Goal: Browse casually

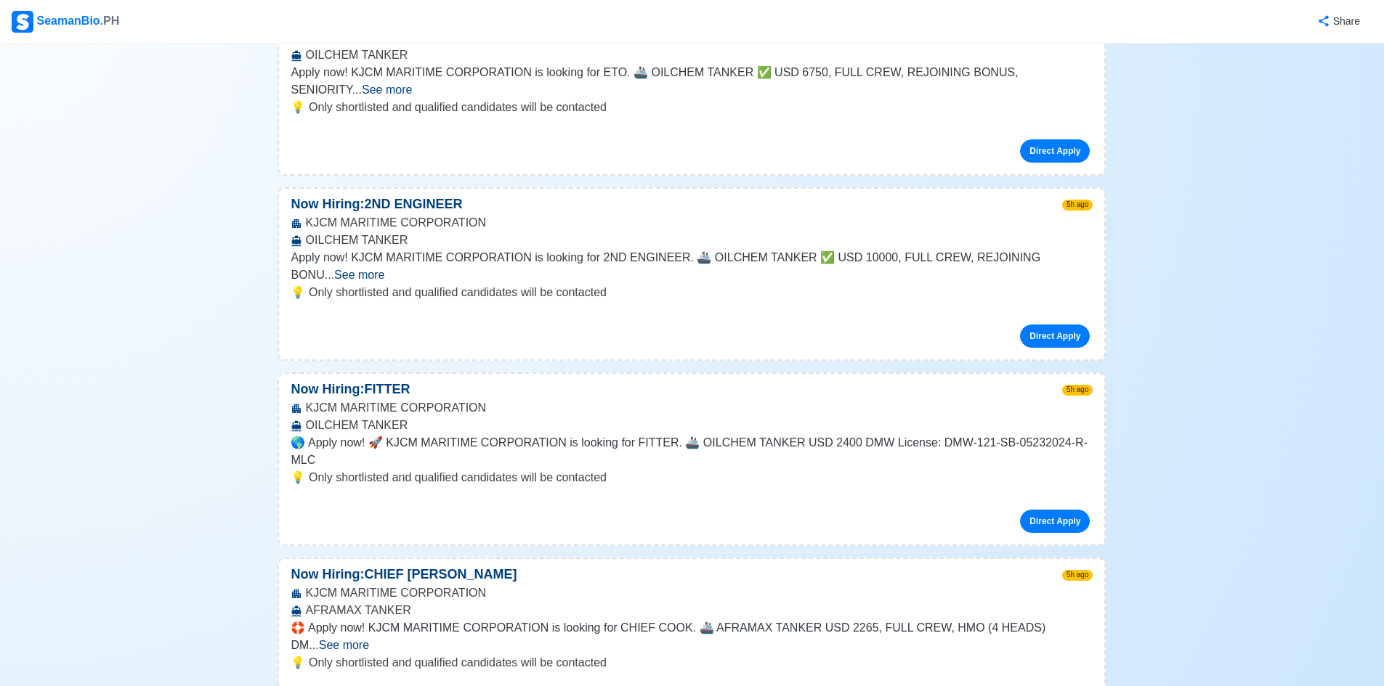
scroll to position [1817, 0]
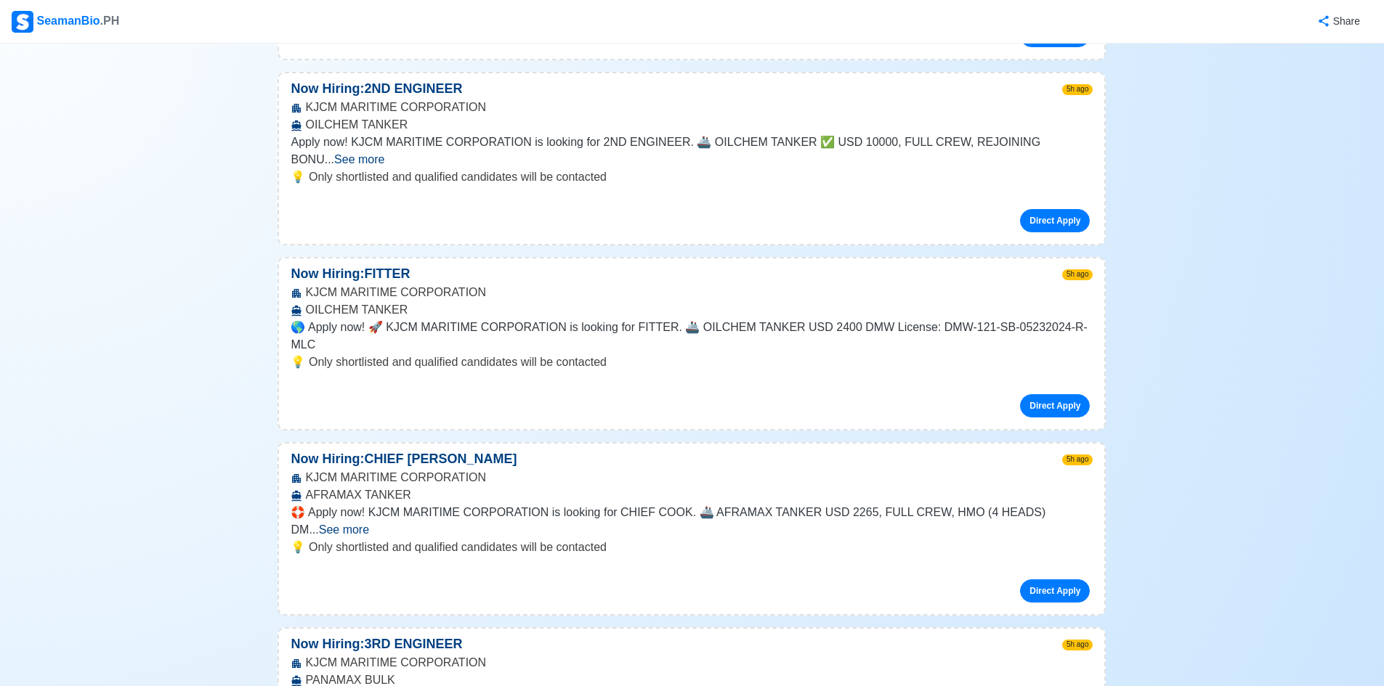
click at [369, 524] on span "See more" at bounding box center [344, 530] width 50 height 12
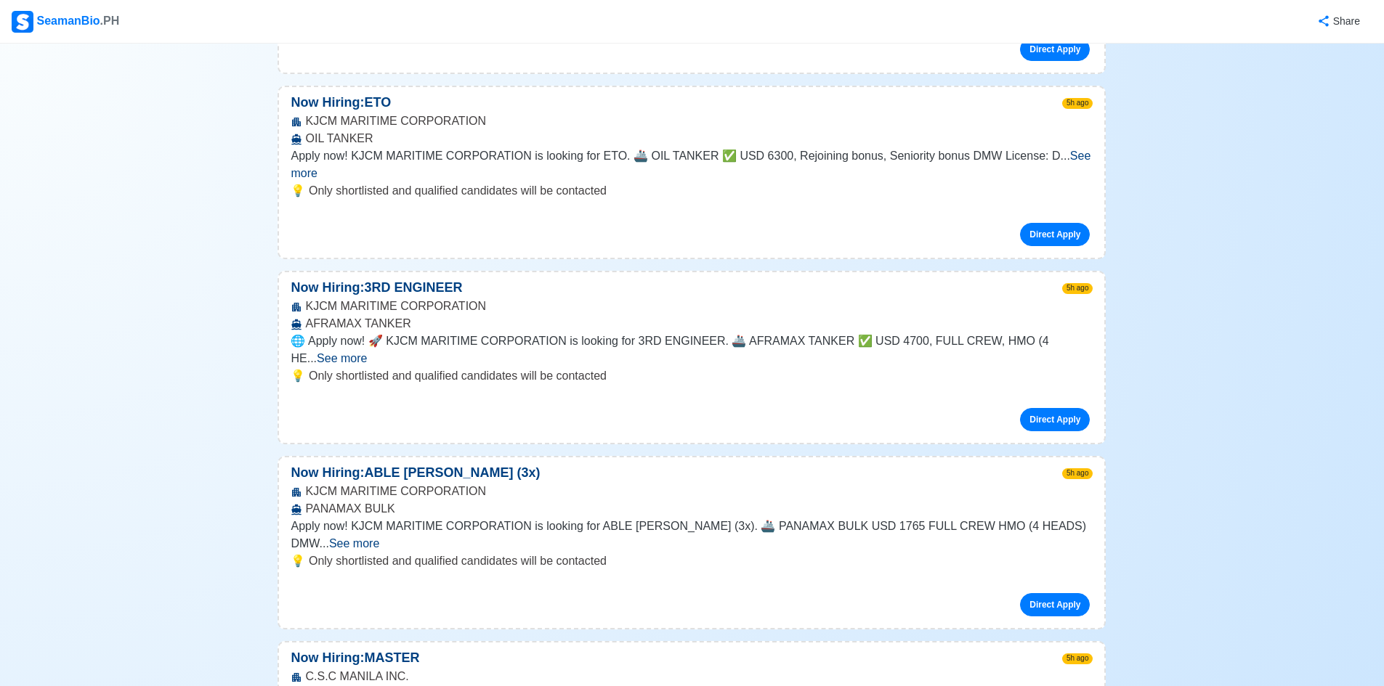
scroll to position [2670, 0]
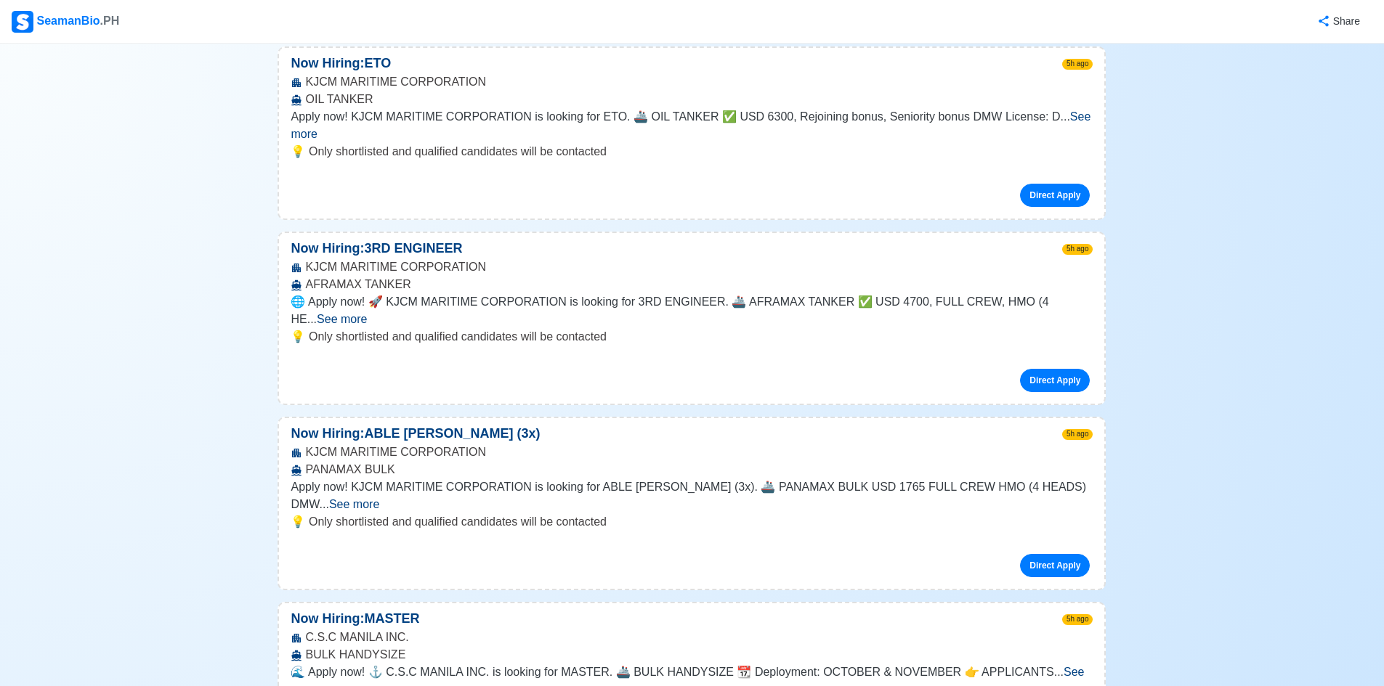
click at [379, 498] on span "See more" at bounding box center [354, 504] width 50 height 12
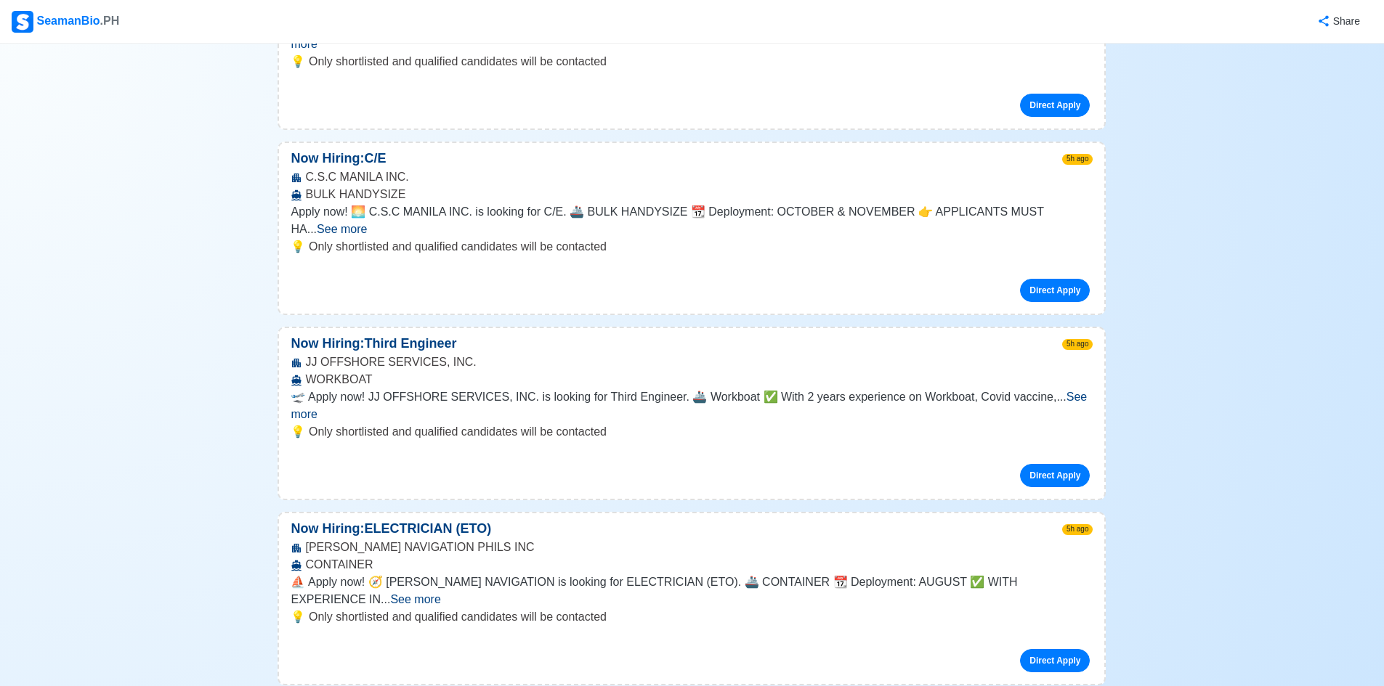
scroll to position [4071, 0]
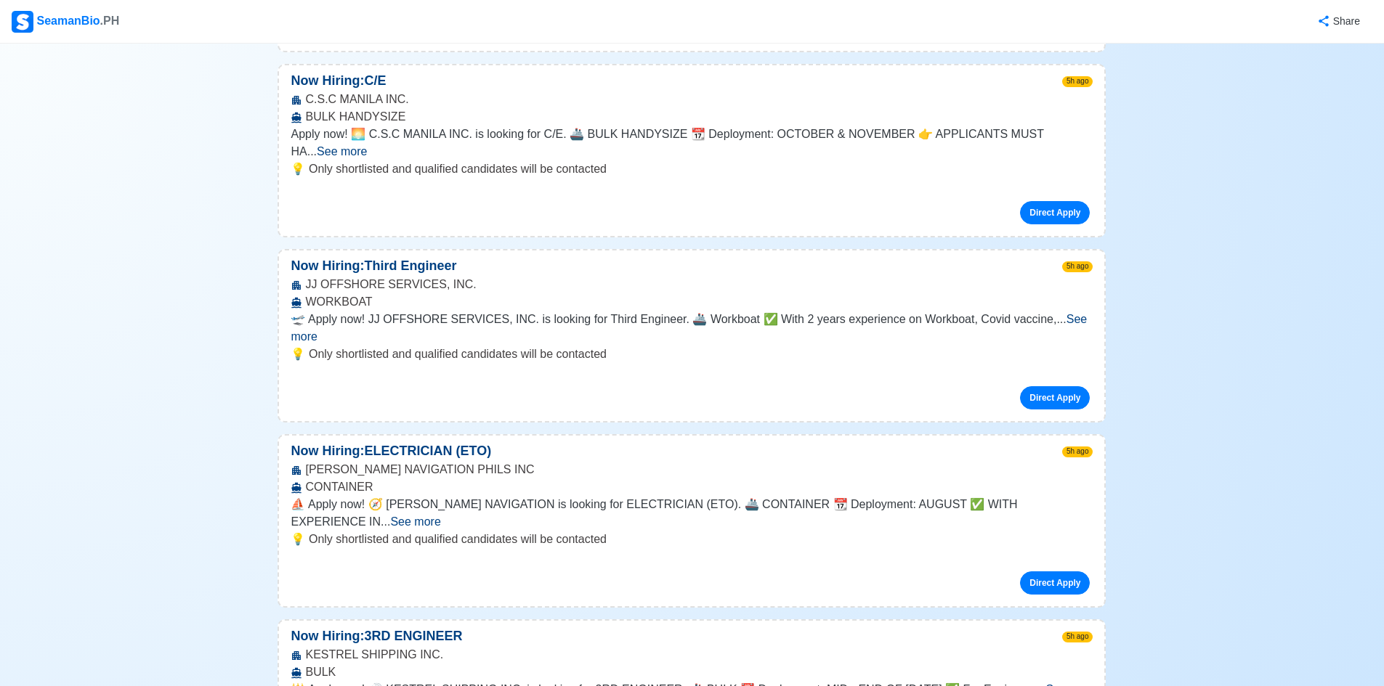
click at [440, 516] on span "See more" at bounding box center [415, 522] width 50 height 12
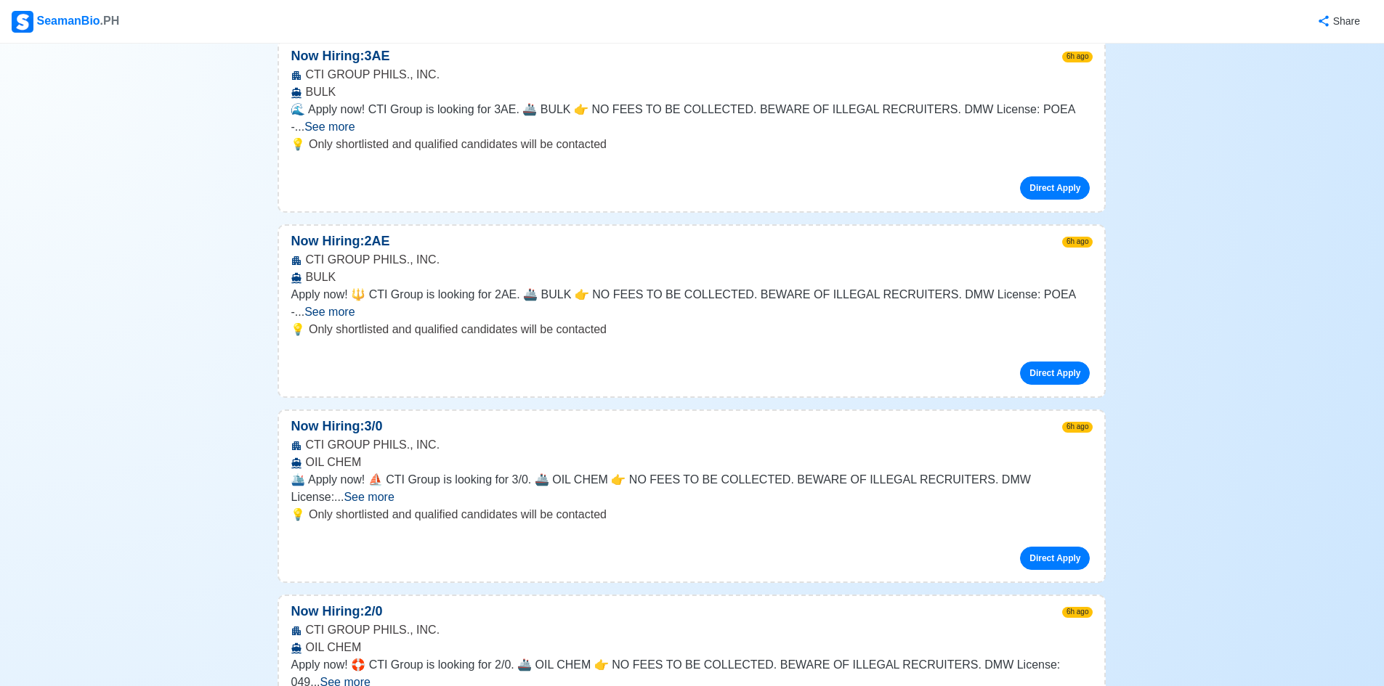
scroll to position [7435, 0]
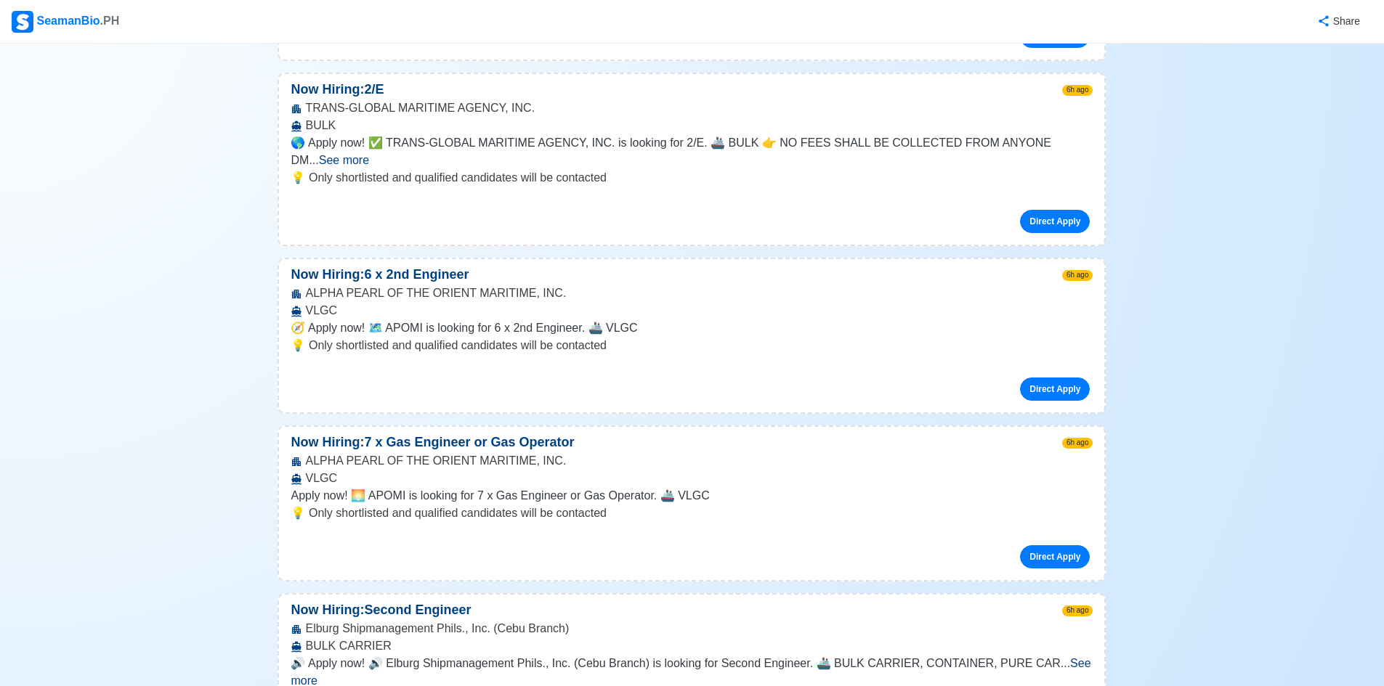
scroll to position [9868, 0]
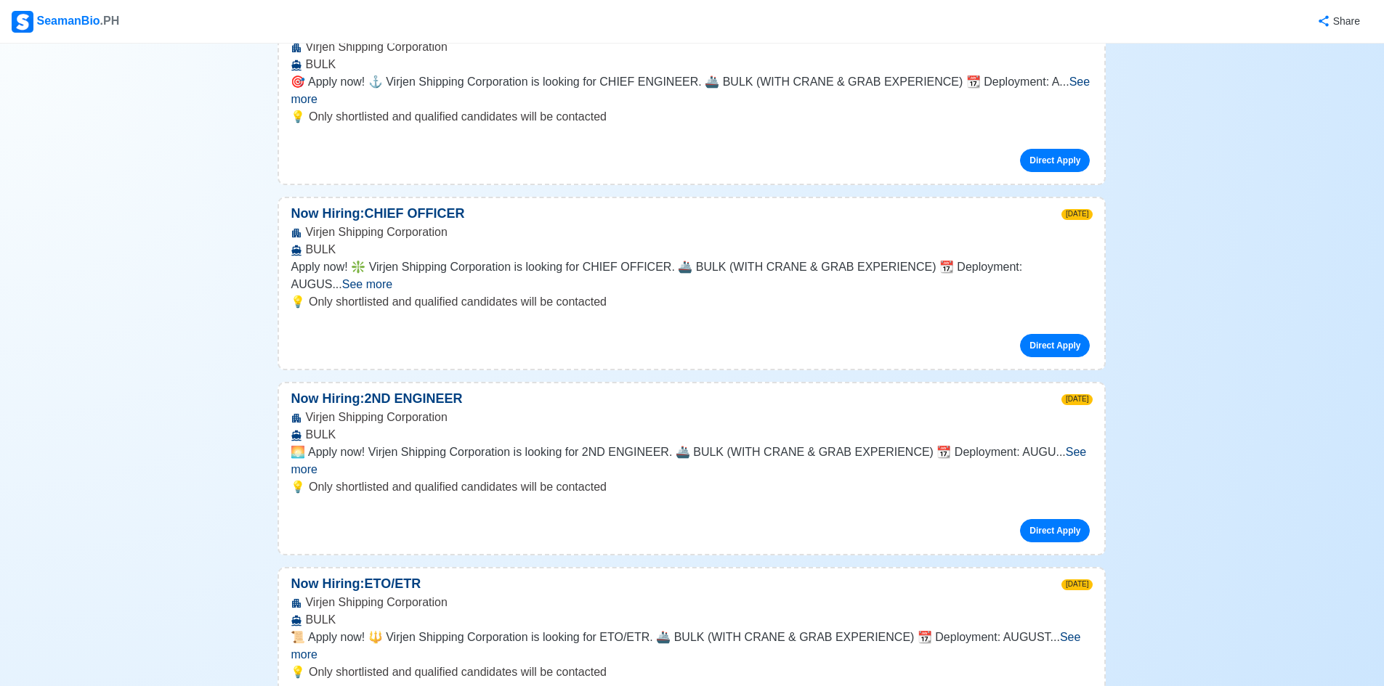
scroll to position [12304, 0]
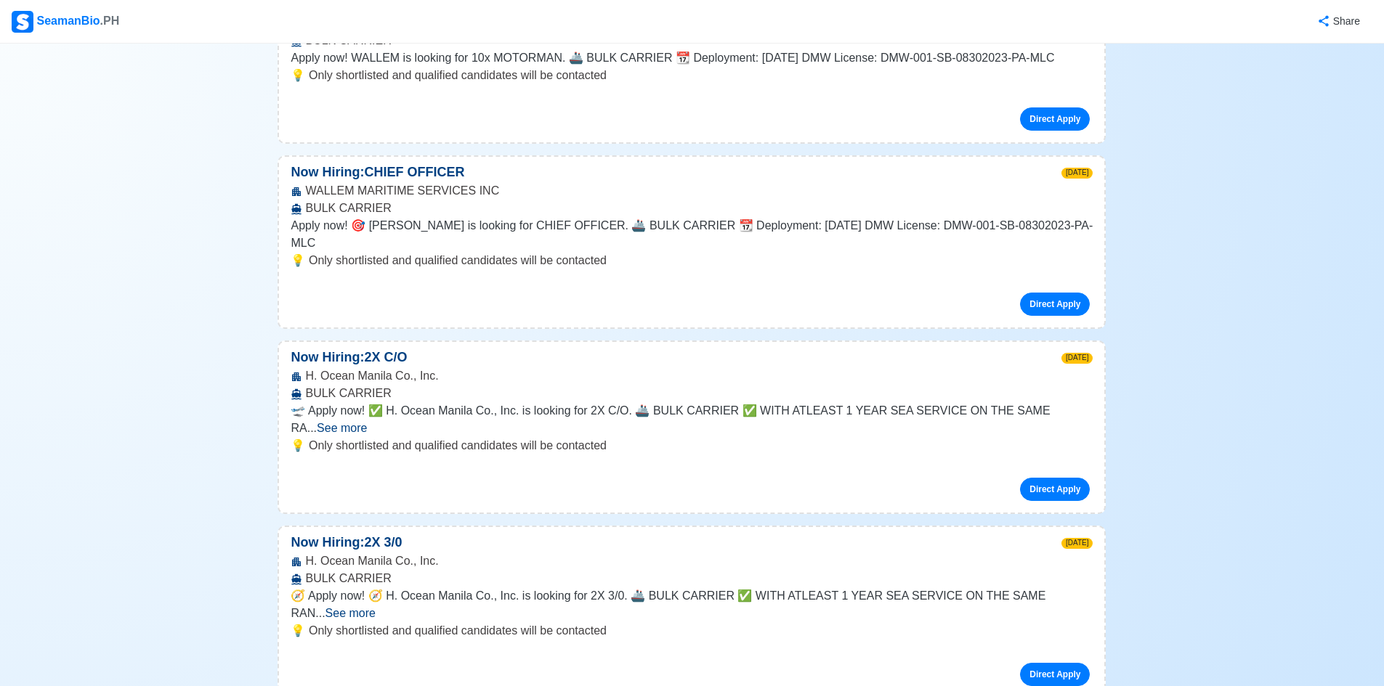
scroll to position [13605, 0]
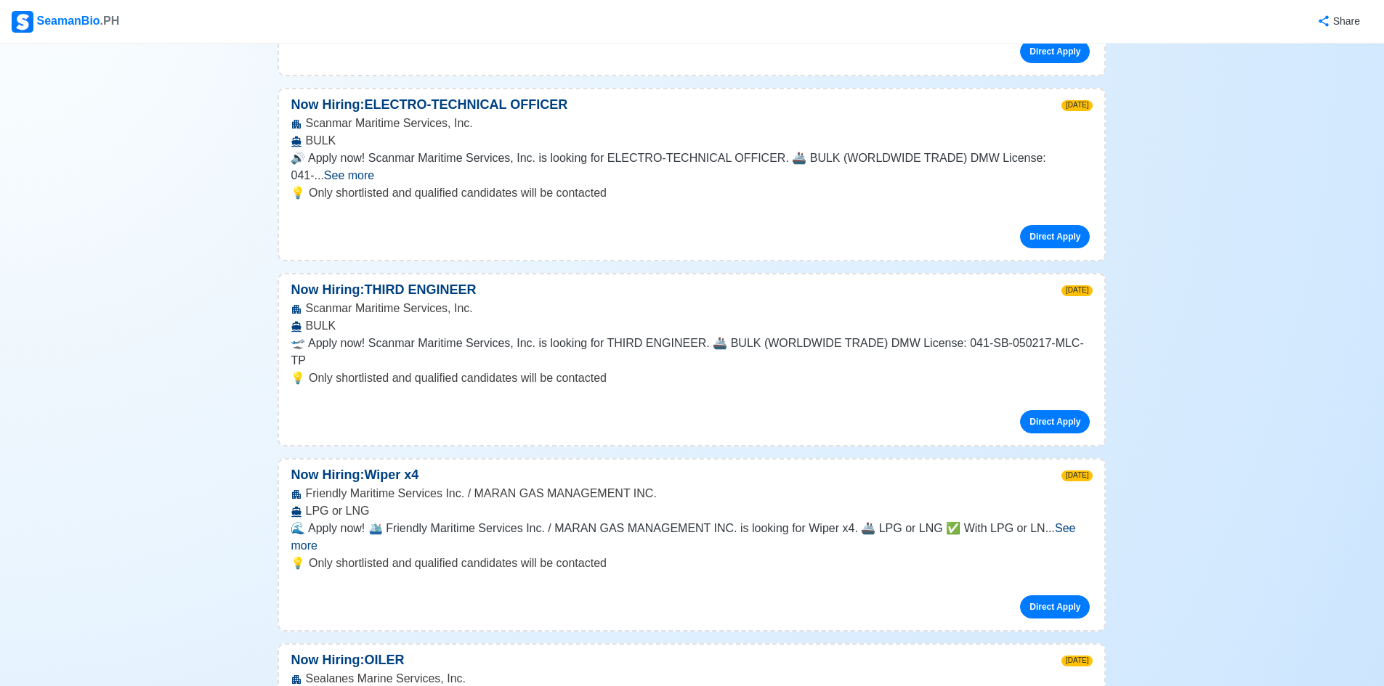
scroll to position [15781, 0]
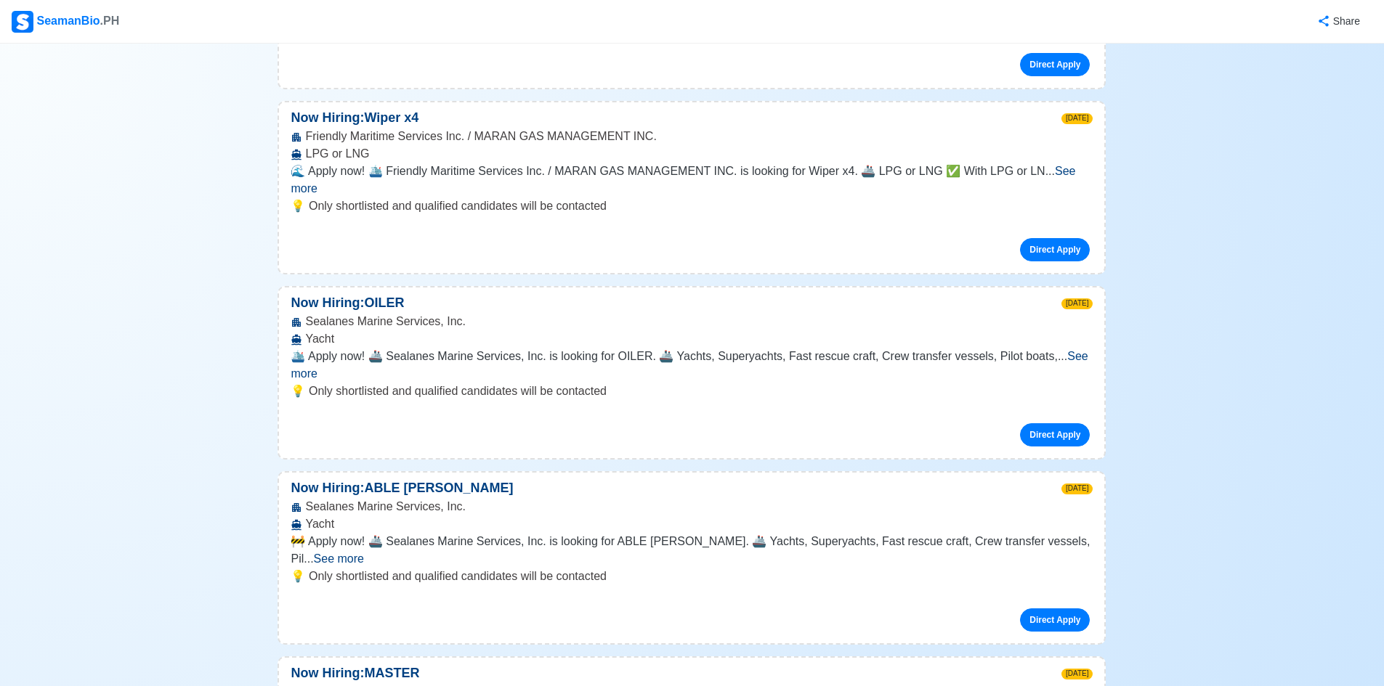
scroll to position [16018, 0]
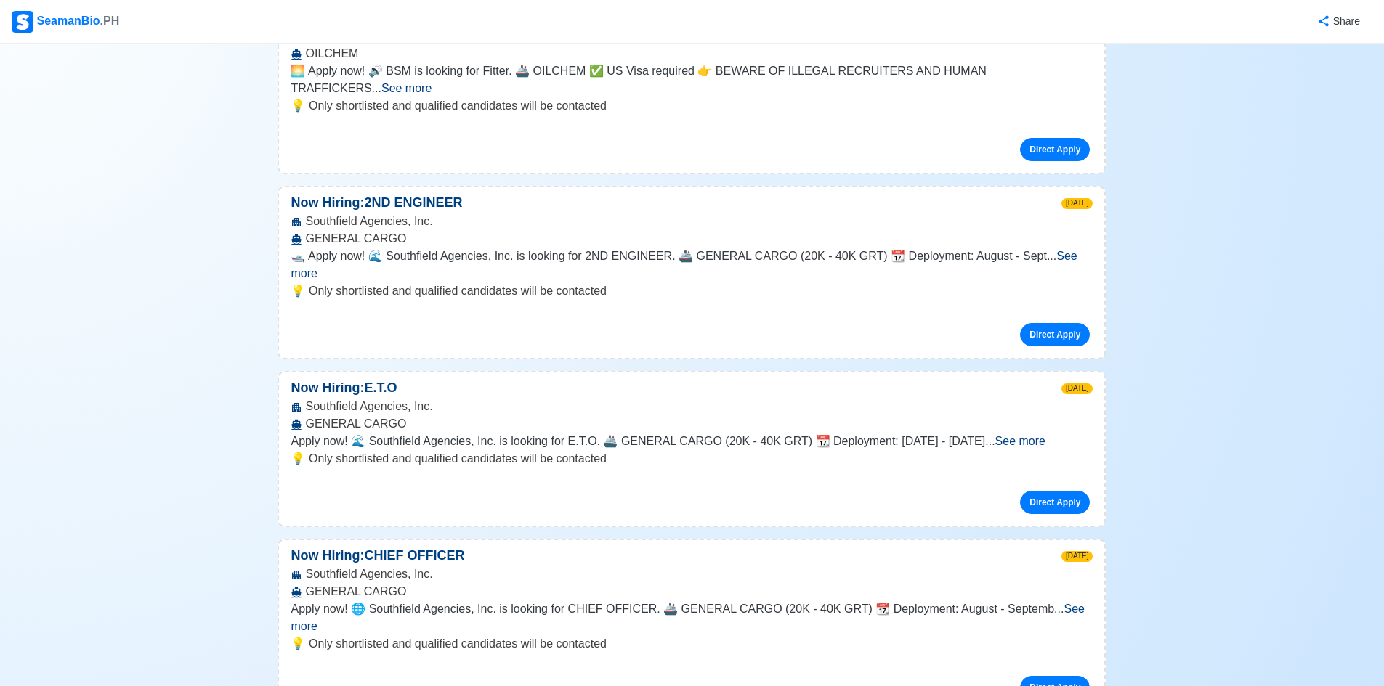
scroll to position [24661, 0]
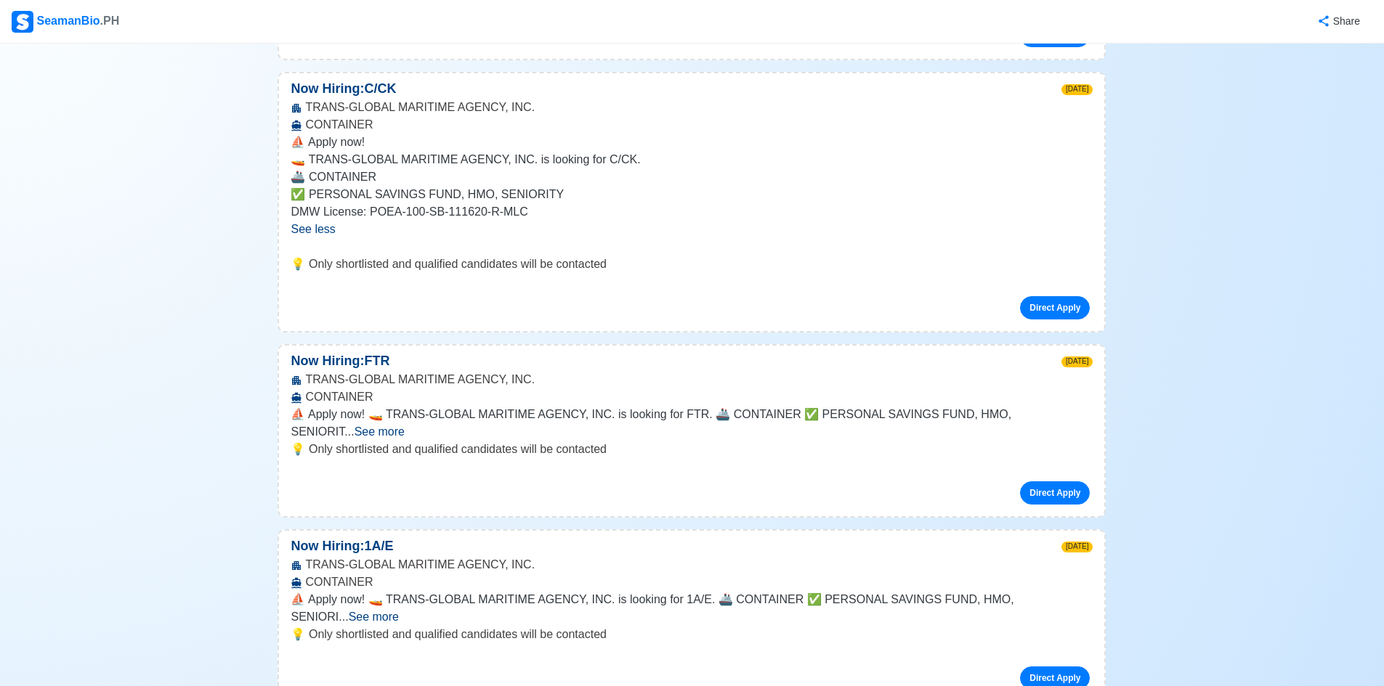
scroll to position [27217, 0]
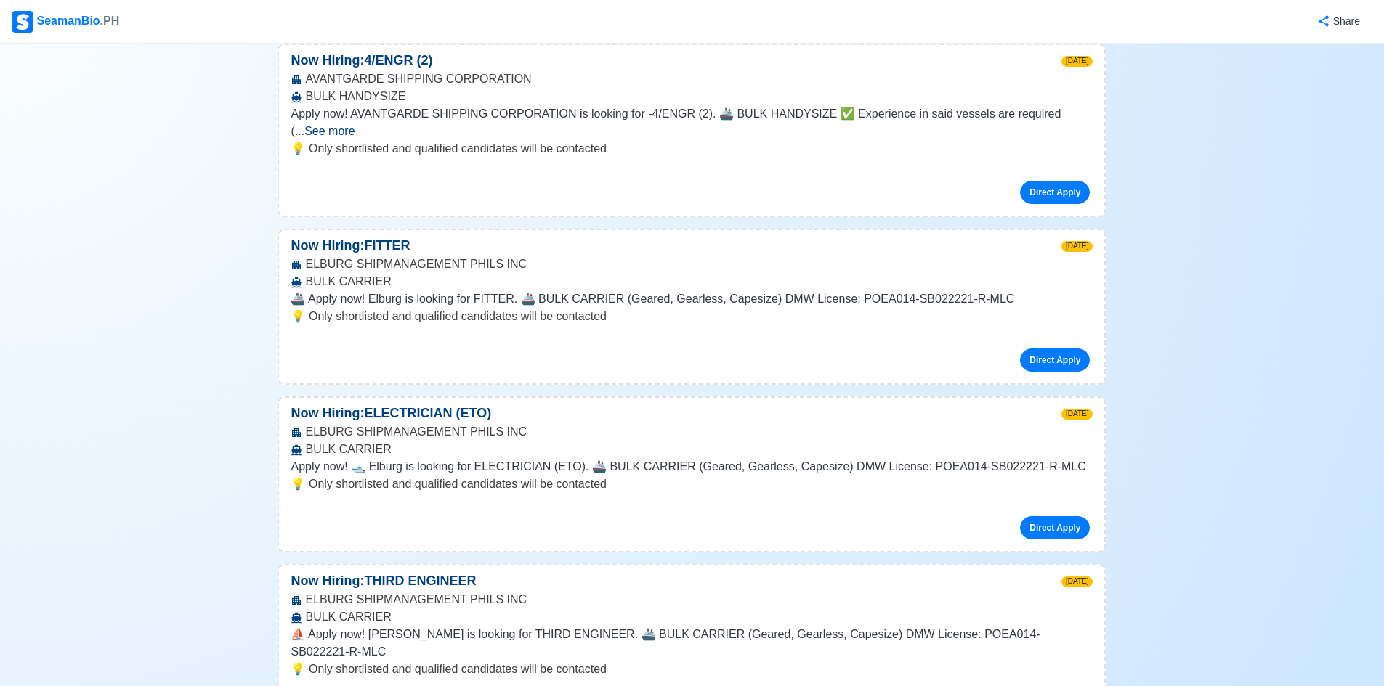
scroll to position [33227, 0]
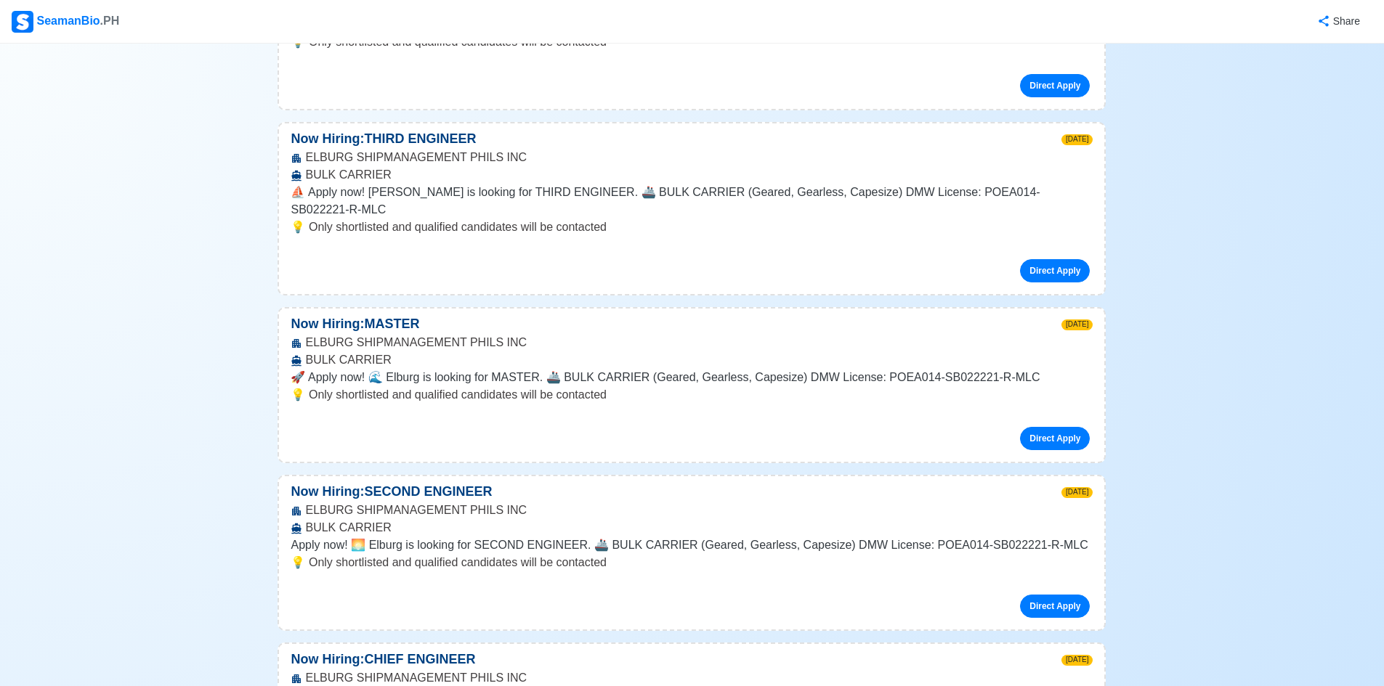
scroll to position [33749, 0]
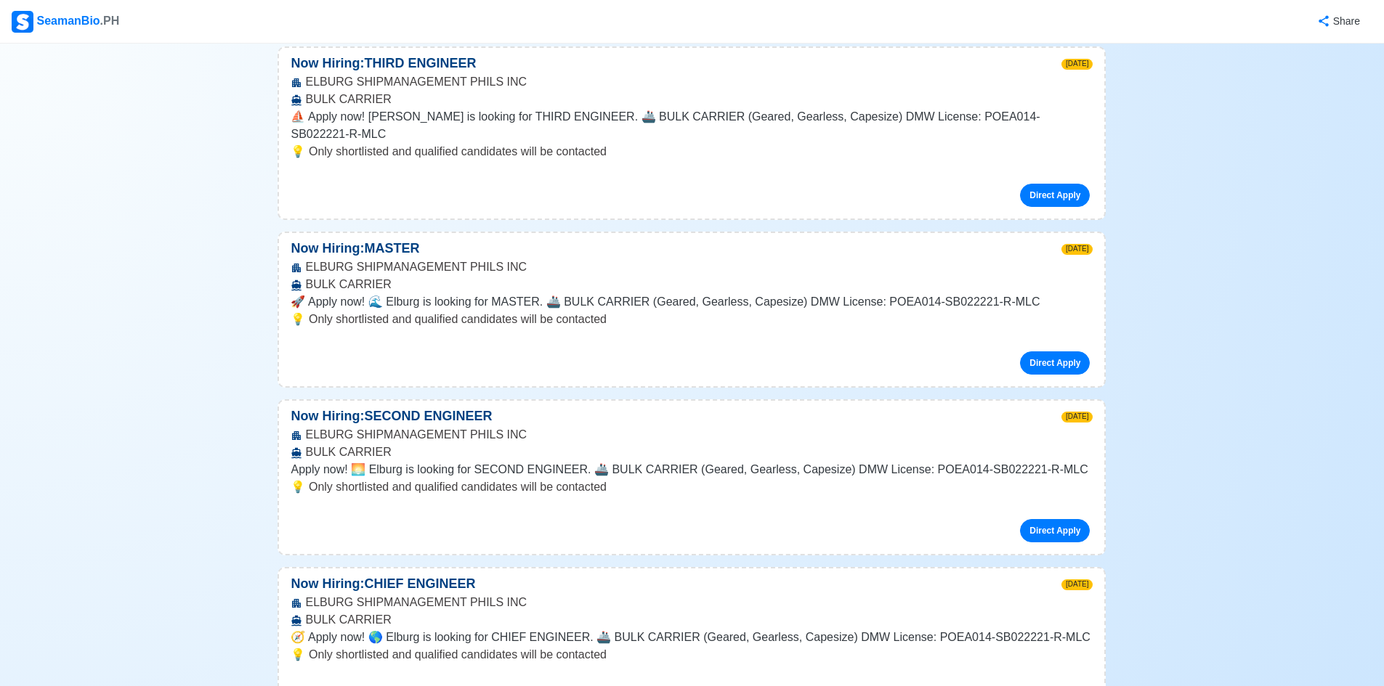
scroll to position [33825, 0]
